Goal: Task Accomplishment & Management: Use online tool/utility

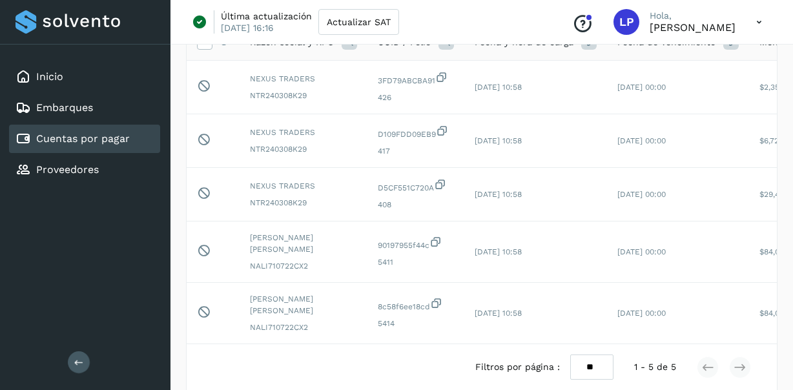
scroll to position [0, 252]
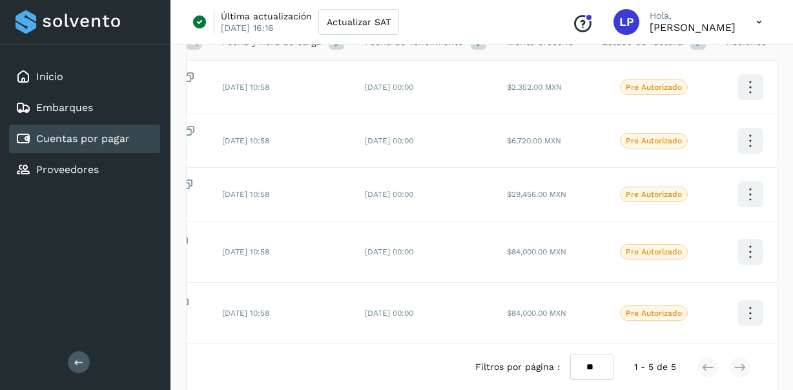
click at [90, 144] on link "Cuentas por pagar" at bounding box center [83, 138] width 94 height 12
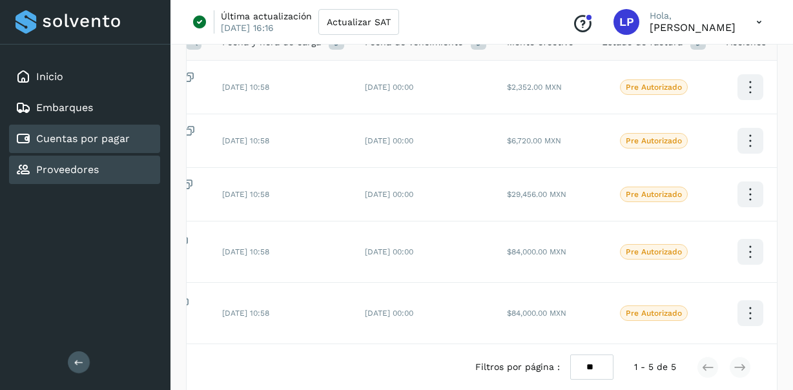
click at [86, 161] on div "Proveedores" at bounding box center [84, 170] width 151 height 28
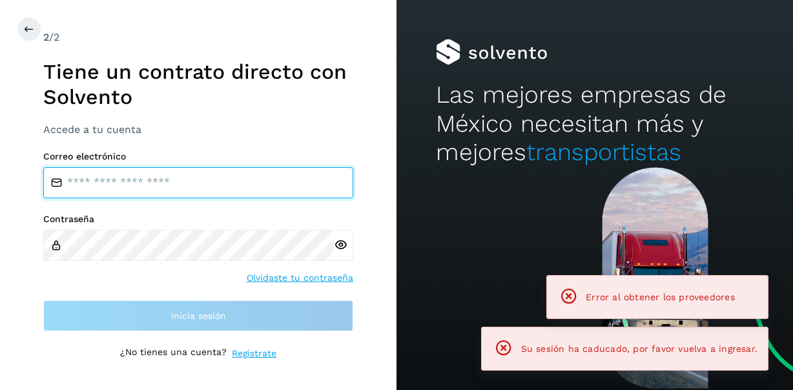
click at [104, 184] on input "email" at bounding box center [198, 182] width 310 height 31
type input "**********"
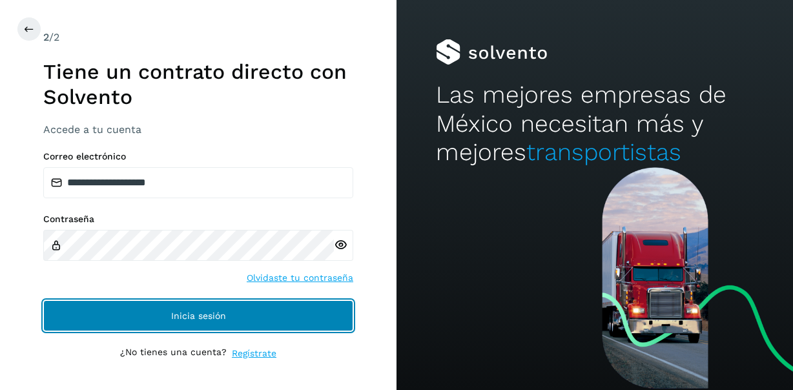
click at [260, 323] on button "Inicia sesión" at bounding box center [198, 315] width 310 height 31
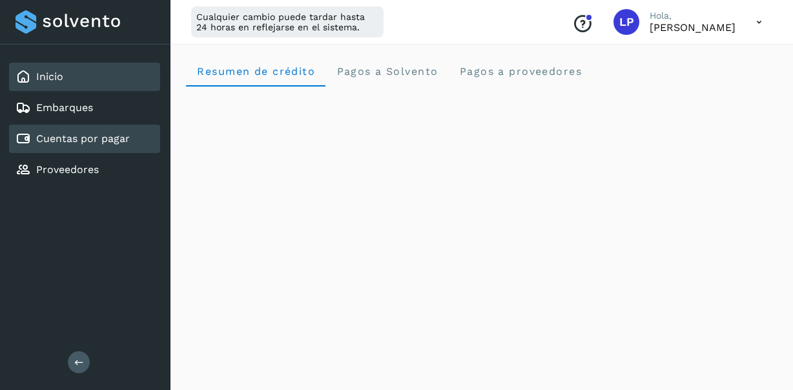
click at [93, 138] on link "Cuentas por pagar" at bounding box center [83, 138] width 94 height 12
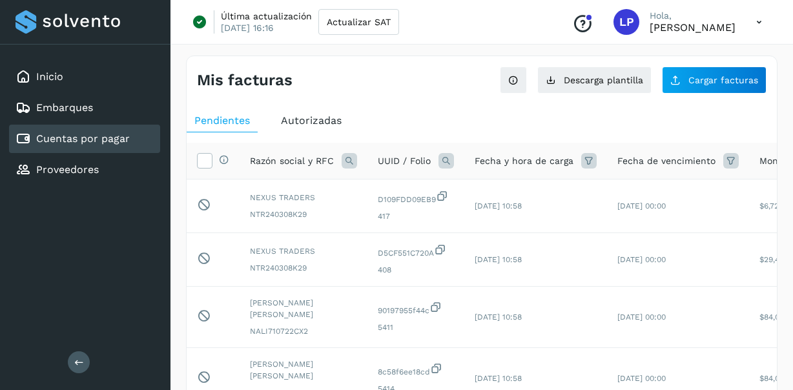
click at [242, 121] on span "Pendientes" at bounding box center [222, 120] width 56 height 12
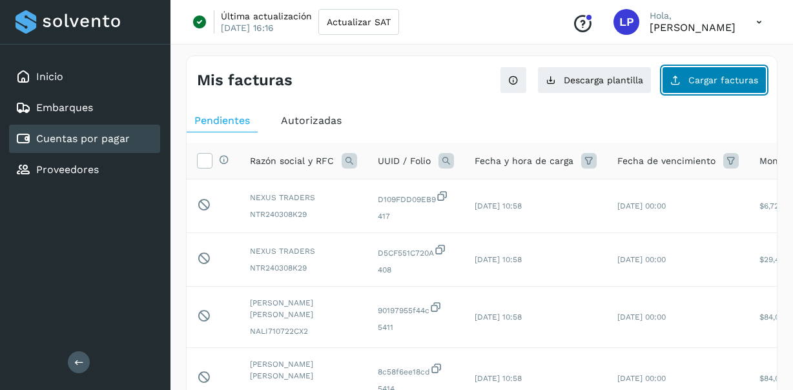
click at [731, 83] on span "Cargar facturas" at bounding box center [723, 80] width 70 height 9
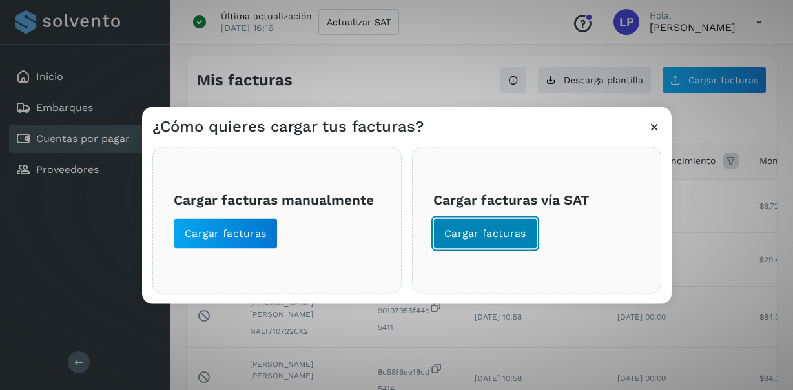
click at [502, 239] on span "Cargar facturas" at bounding box center [485, 234] width 82 height 14
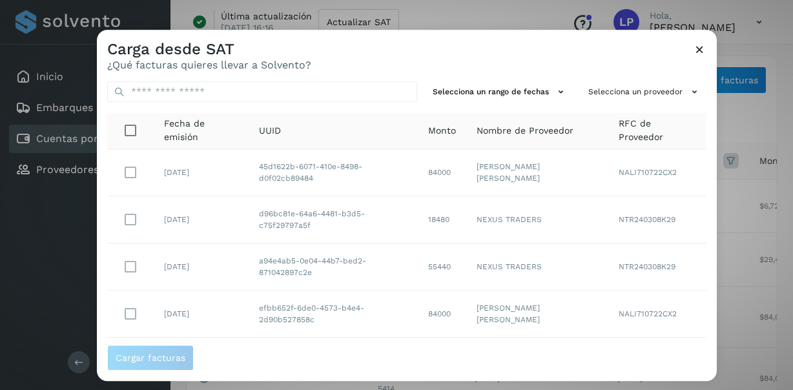
click at [706, 50] on div "Carga desde SAT ¿Qué facturas quieres llevar a Solvento?" at bounding box center [407, 50] width 620 height 41
click at [698, 53] on icon at bounding box center [700, 50] width 14 height 14
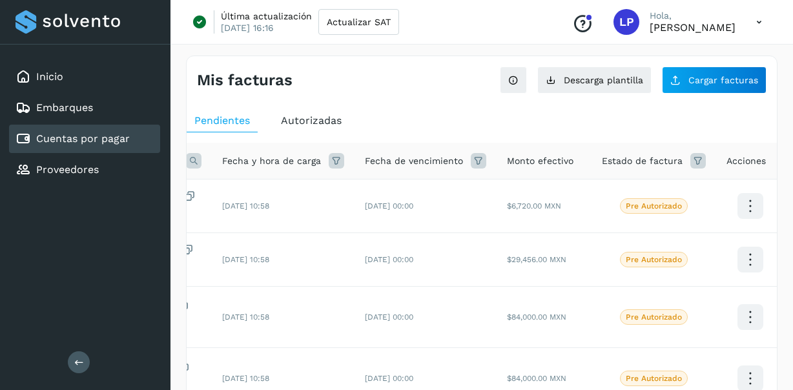
click at [114, 144] on link "Cuentas por pagar" at bounding box center [83, 138] width 94 height 12
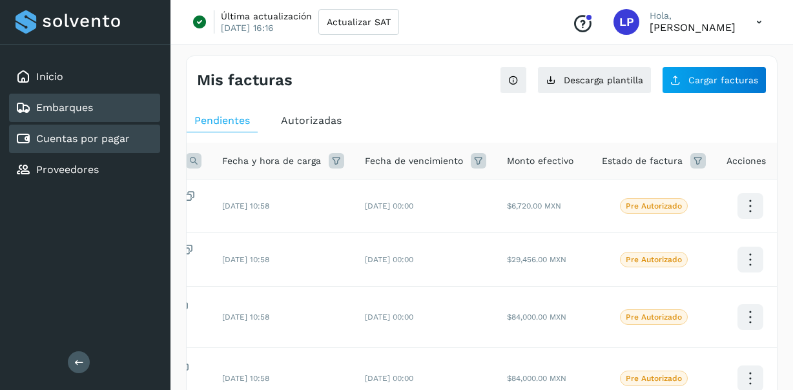
click at [80, 113] on link "Embarques" at bounding box center [64, 107] width 57 height 12
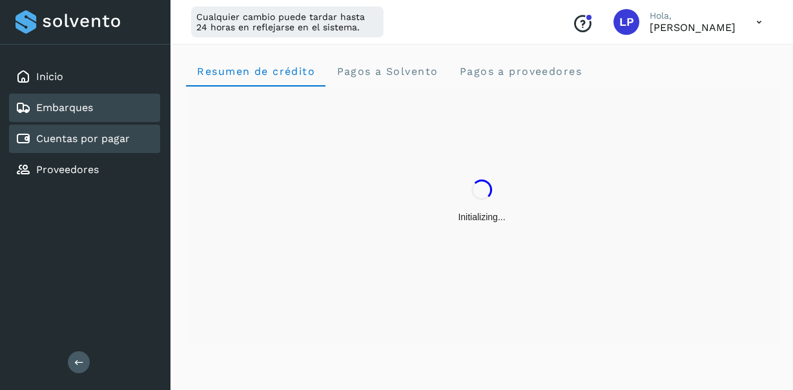
click at [81, 142] on link "Cuentas por pagar" at bounding box center [83, 138] width 94 height 12
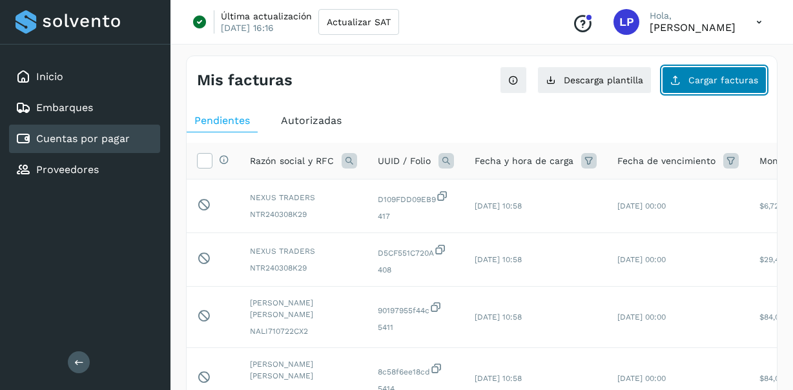
click at [724, 85] on button "Cargar facturas" at bounding box center [714, 79] width 105 height 27
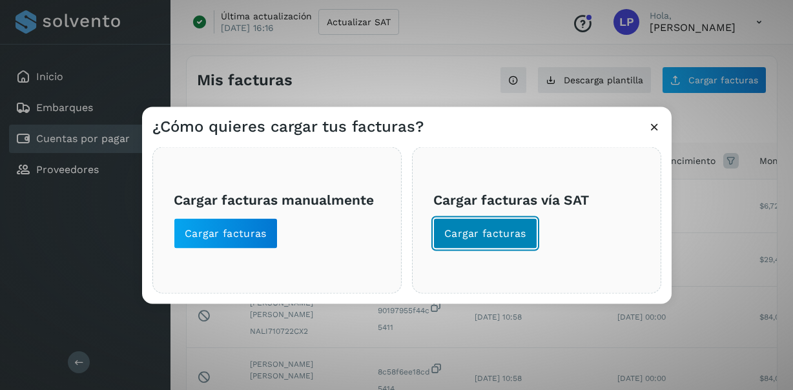
click at [493, 241] on button "Cargar facturas" at bounding box center [485, 233] width 104 height 31
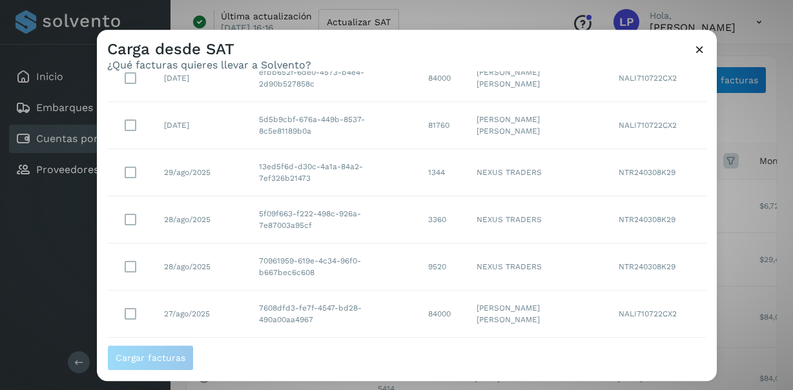
scroll to position [311, 0]
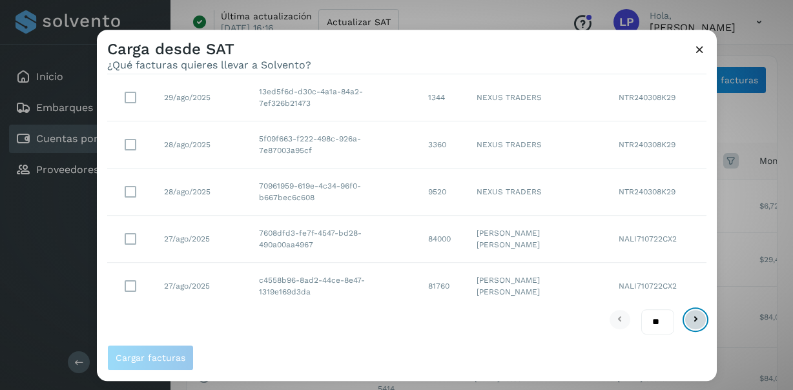
click at [695, 317] on icon at bounding box center [695, 319] width 15 height 15
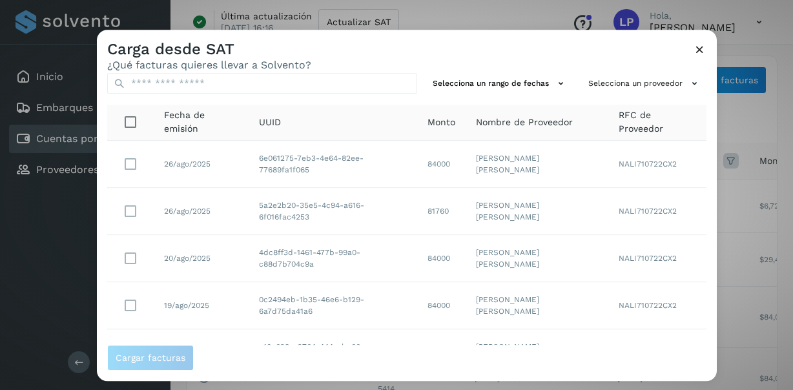
scroll to position [0, 0]
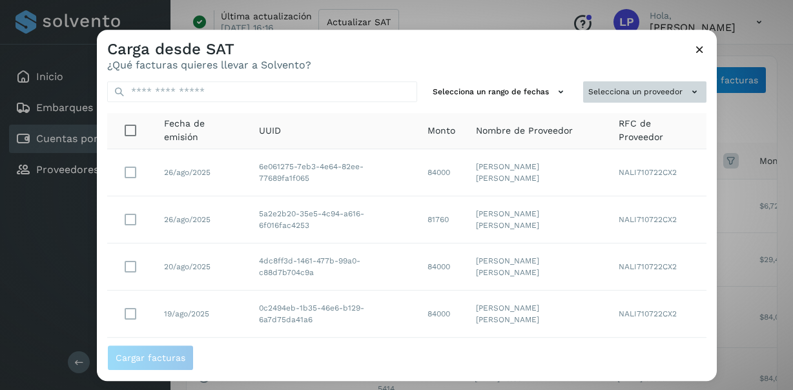
click at [697, 88] on icon at bounding box center [695, 92] width 14 height 14
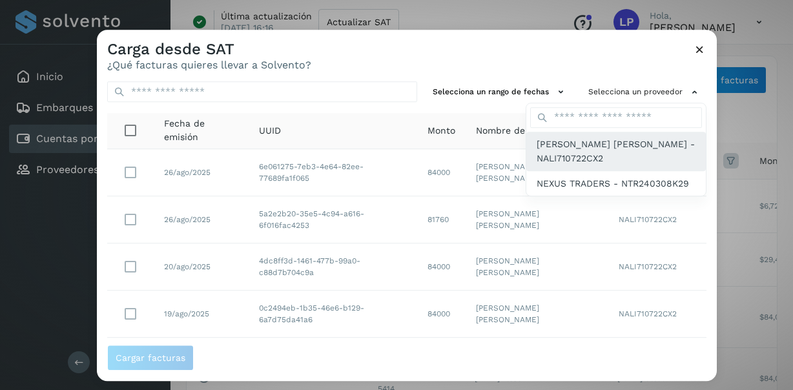
click at [608, 154] on span "[PERSON_NAME] [PERSON_NAME] - NALI710722CX2" at bounding box center [615, 151] width 159 height 29
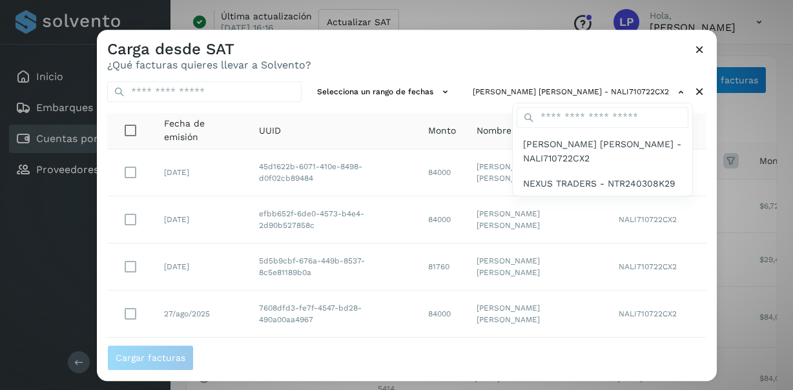
click at [435, 343] on div at bounding box center [493, 225] width 793 height 390
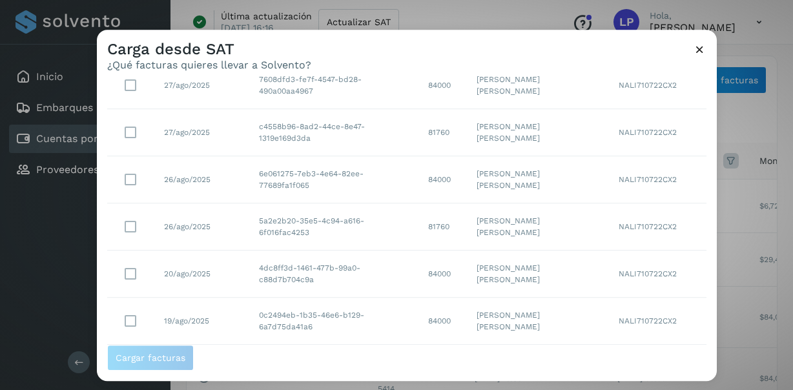
scroll to position [311, 0]
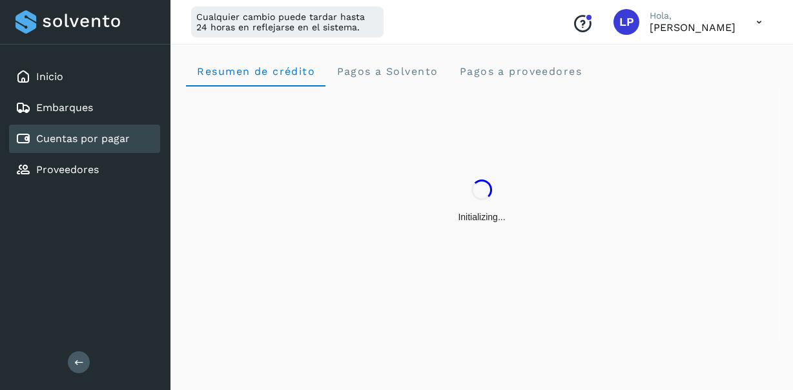
click at [88, 139] on link "Cuentas por pagar" at bounding box center [83, 138] width 94 height 12
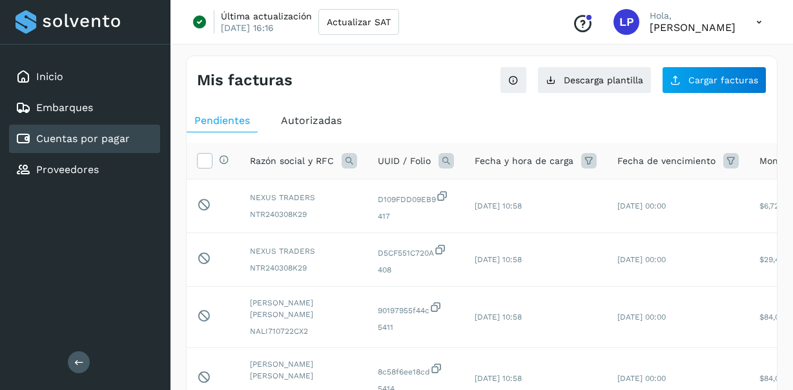
click at [307, 125] on span "Autorizadas" at bounding box center [311, 120] width 61 height 12
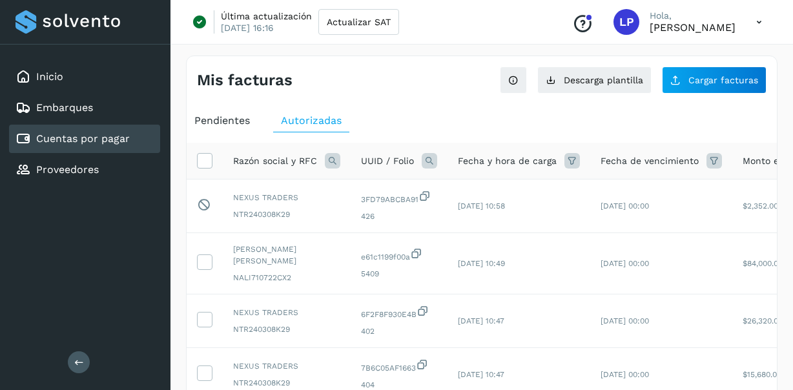
click at [240, 121] on span "Pendientes" at bounding box center [222, 120] width 56 height 12
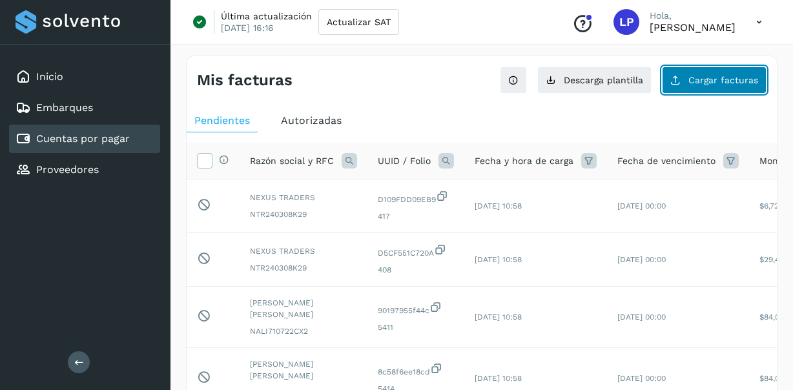
click at [702, 90] on button "Cargar facturas" at bounding box center [714, 79] width 105 height 27
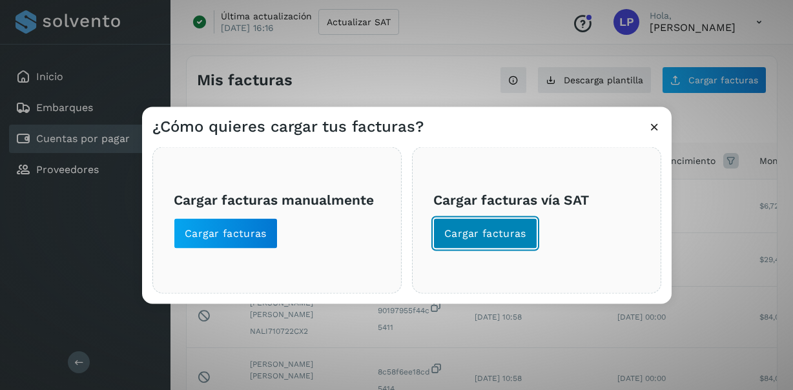
click at [491, 236] on span "Cargar facturas" at bounding box center [485, 234] width 82 height 14
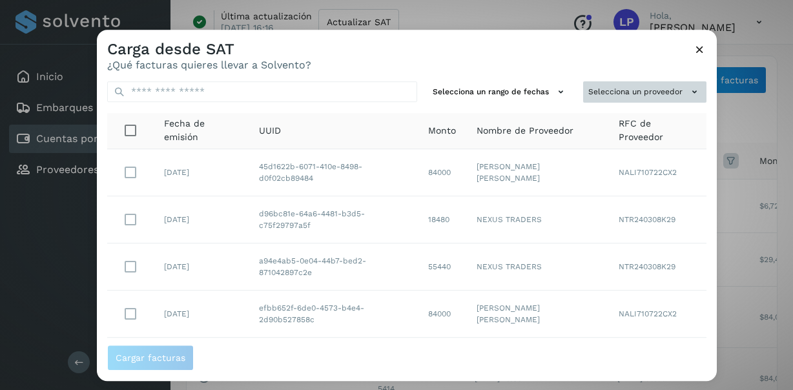
click at [667, 94] on button "Selecciona un proveedor" at bounding box center [644, 91] width 123 height 21
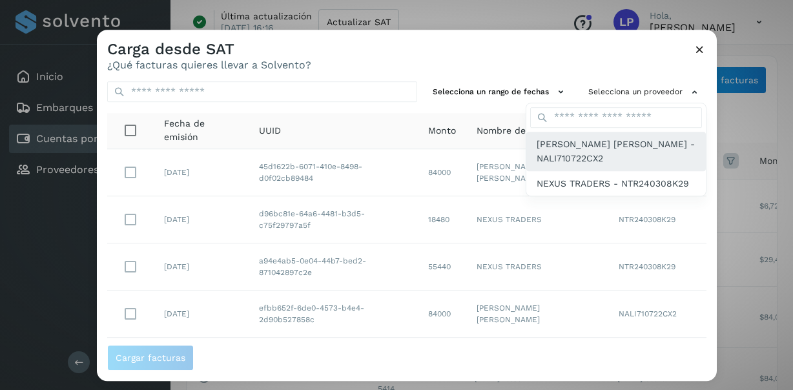
click at [604, 150] on span "[PERSON_NAME] [PERSON_NAME] - NALI710722CX2" at bounding box center [615, 151] width 159 height 29
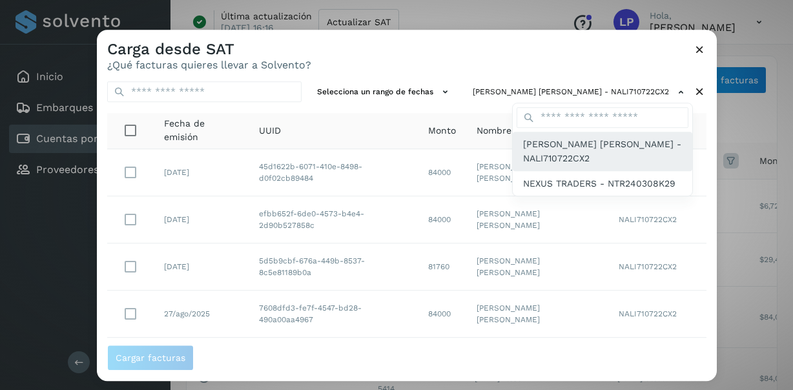
click at [597, 149] on span "[PERSON_NAME] [PERSON_NAME] - NALI710722CX2" at bounding box center [602, 151] width 159 height 29
click at [580, 151] on span "[PERSON_NAME] [PERSON_NAME] - NALI710722CX2" at bounding box center [602, 151] width 159 height 29
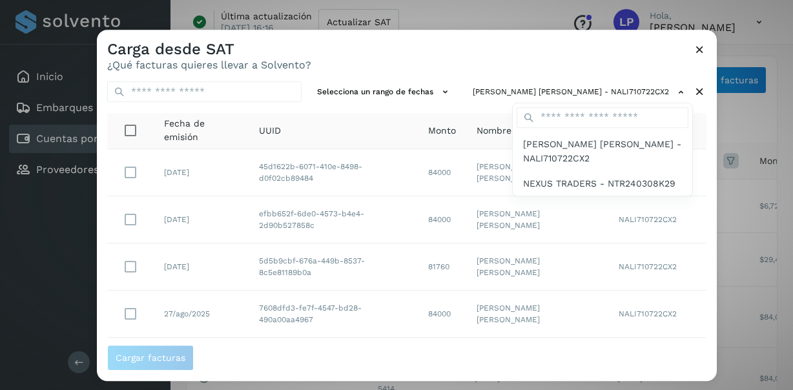
click at [445, 88] on div at bounding box center [493, 225] width 793 height 390
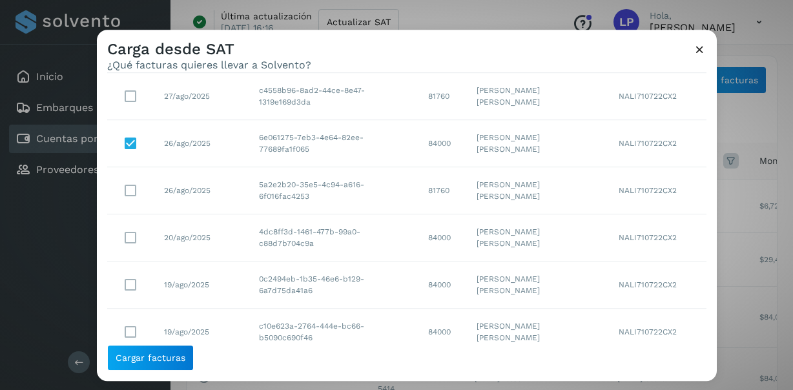
scroll to position [257, 0]
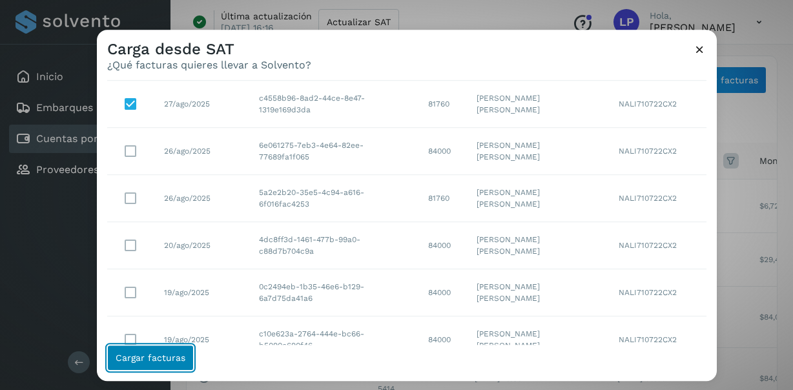
click at [172, 354] on span "Cargar facturas" at bounding box center [151, 357] width 70 height 9
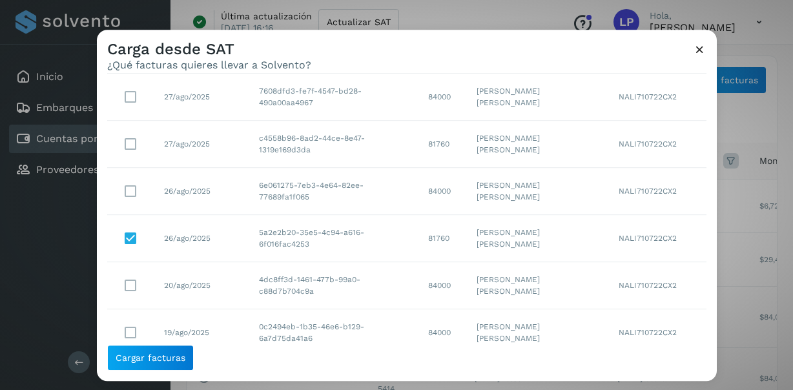
scroll to position [226, 0]
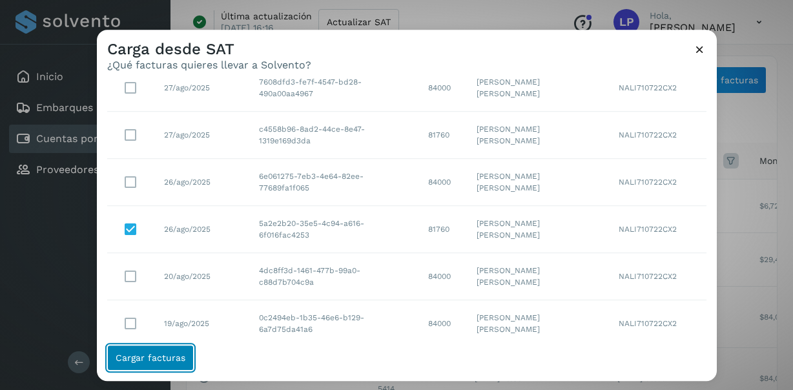
click at [165, 356] on span "Cargar facturas" at bounding box center [151, 357] width 70 height 9
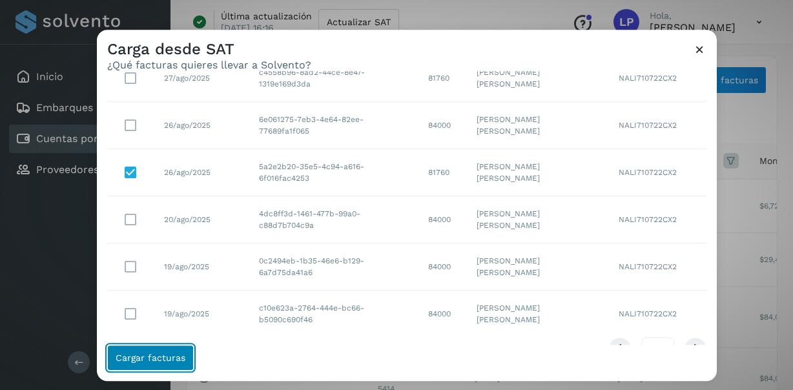
scroll to position [281, 0]
click at [139, 356] on span "Cargar facturas" at bounding box center [151, 357] width 70 height 9
click at [145, 359] on span "Cargar facturas" at bounding box center [151, 357] width 70 height 9
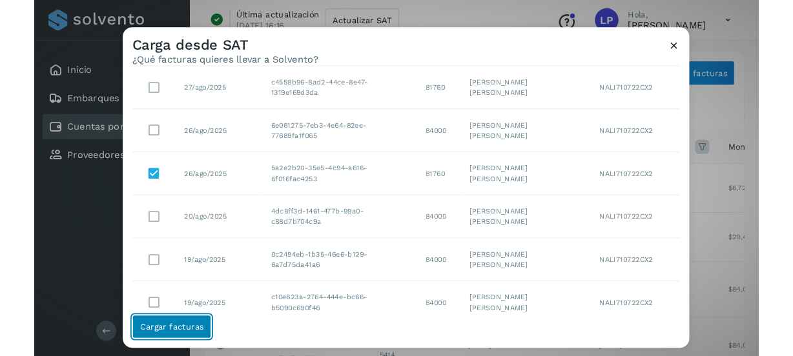
scroll to position [311, 0]
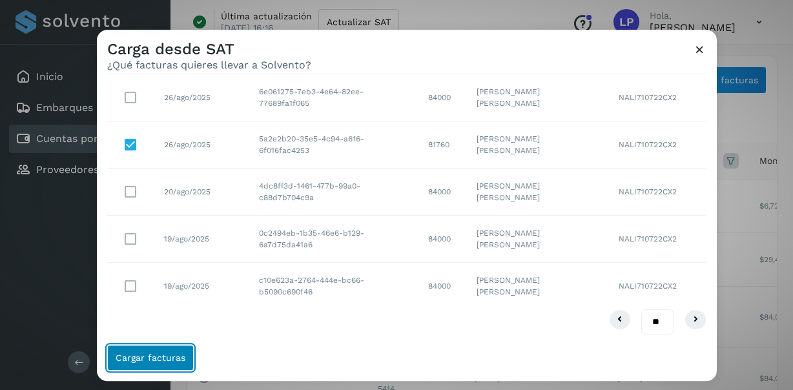
click at [179, 351] on button "Cargar facturas" at bounding box center [150, 358] width 87 height 26
click at [182, 358] on span "Cargar facturas" at bounding box center [151, 357] width 70 height 9
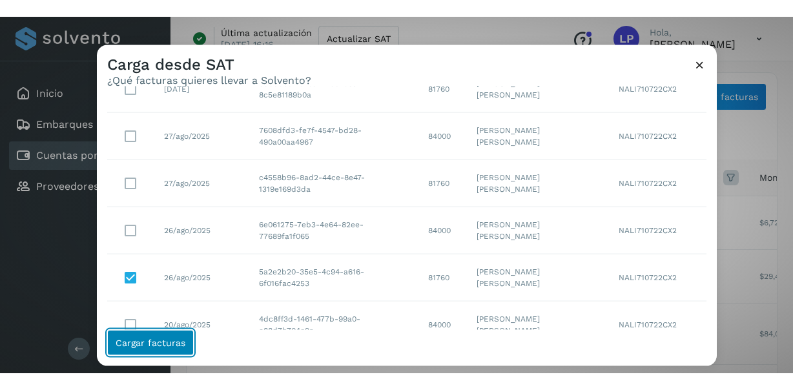
scroll to position [194, 0]
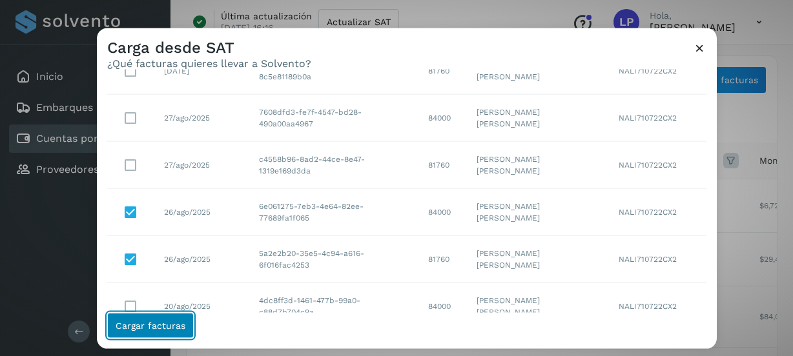
click at [171, 329] on span "Cargar facturas" at bounding box center [151, 325] width 70 height 9
click at [148, 325] on span "Cargar facturas" at bounding box center [151, 325] width 70 height 9
click at [181, 323] on span "Cargar facturas" at bounding box center [151, 325] width 70 height 9
click at [166, 326] on span "Cargar facturas" at bounding box center [151, 325] width 70 height 9
click at [168, 325] on span "Cargar facturas" at bounding box center [151, 325] width 70 height 9
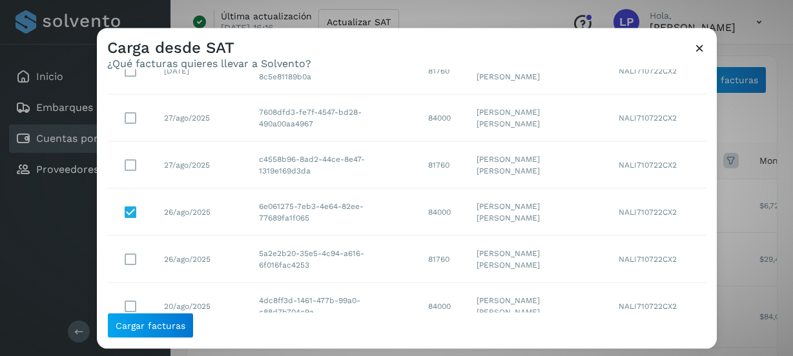
click at [704, 46] on icon at bounding box center [700, 48] width 14 height 14
